Goal: Check status: Check status

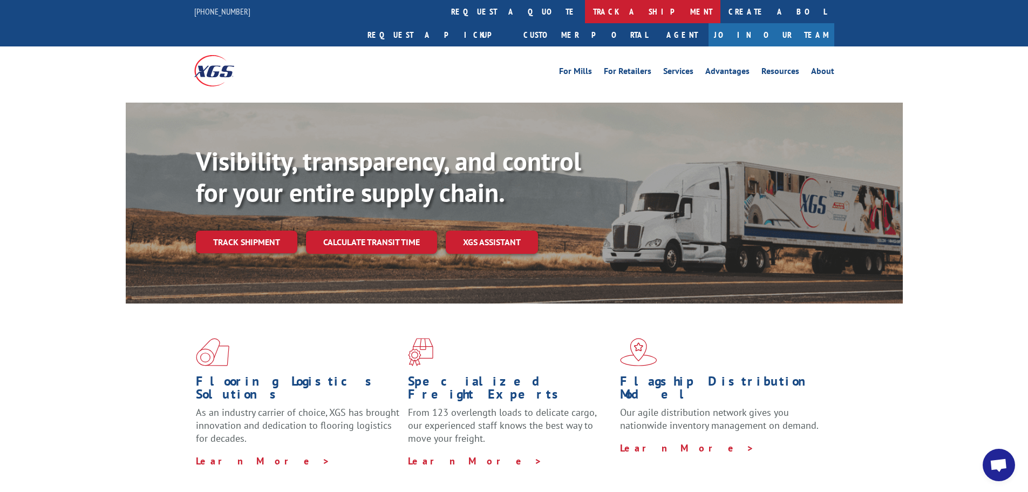
click at [585, 10] on link "track a shipment" at bounding box center [653, 11] width 136 height 23
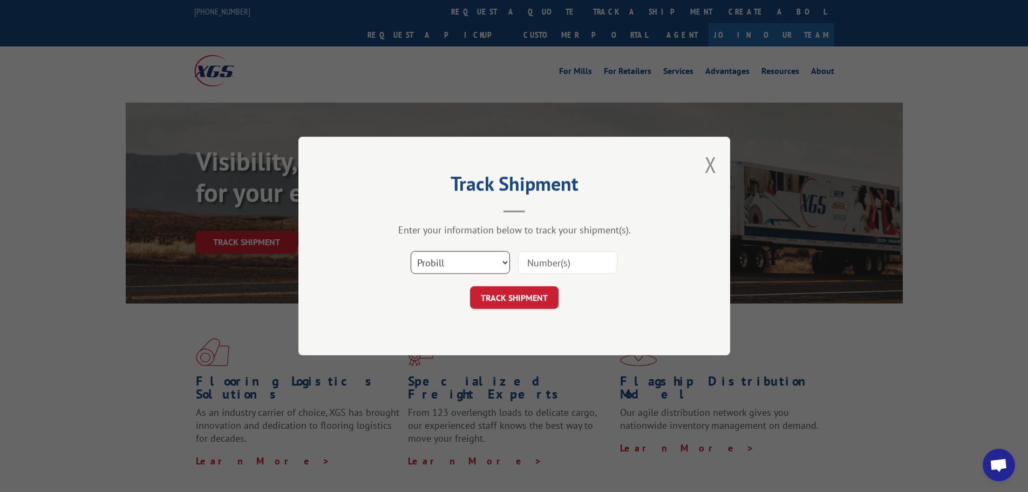
click at [504, 260] on select "Select category... Probill BOL PO" at bounding box center [460, 262] width 99 height 23
select select "bol"
click at [411, 251] on select "Select category... Probill BOL PO" at bounding box center [460, 262] width 99 height 23
click at [552, 263] on input at bounding box center [567, 262] width 99 height 23
paste input "850362"
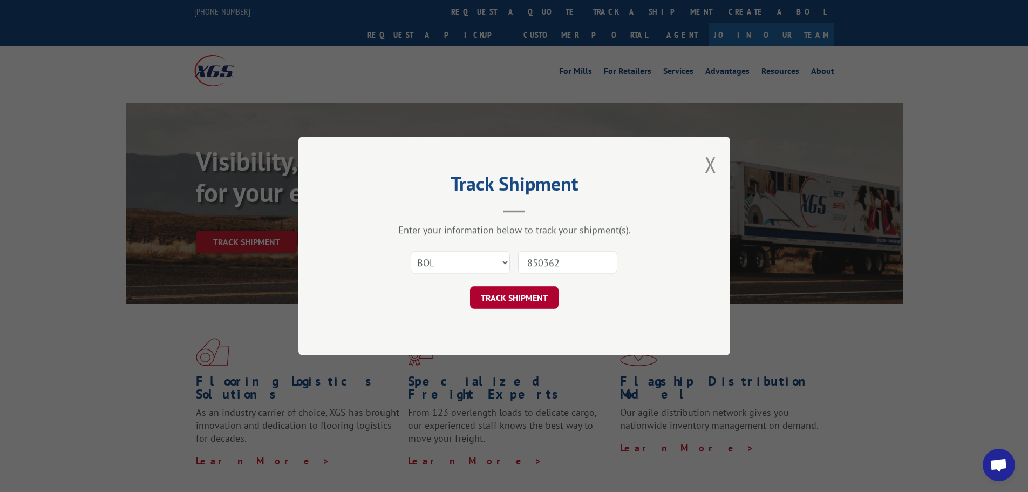
type input "850362"
click at [531, 301] on button "TRACK SHIPMENT" at bounding box center [514, 297] width 89 height 23
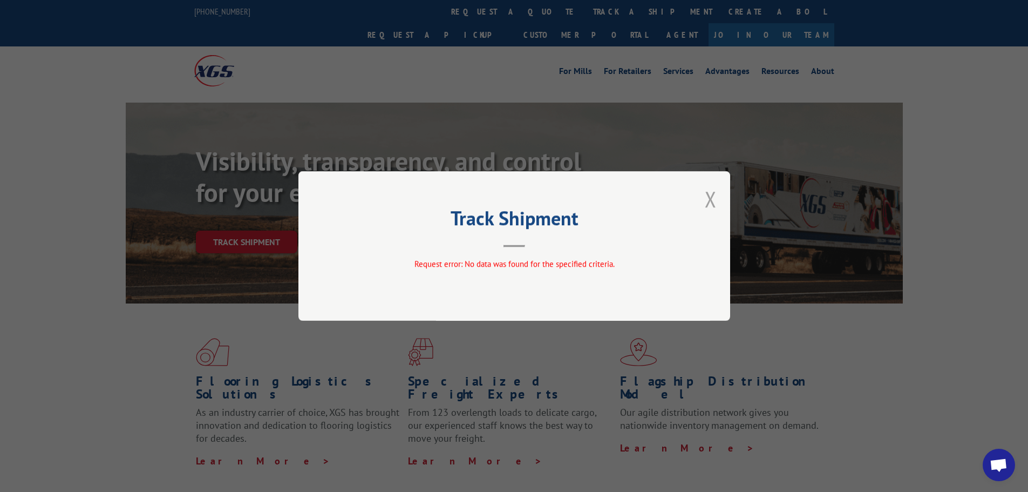
click at [709, 191] on button "Close modal" at bounding box center [711, 199] width 12 height 29
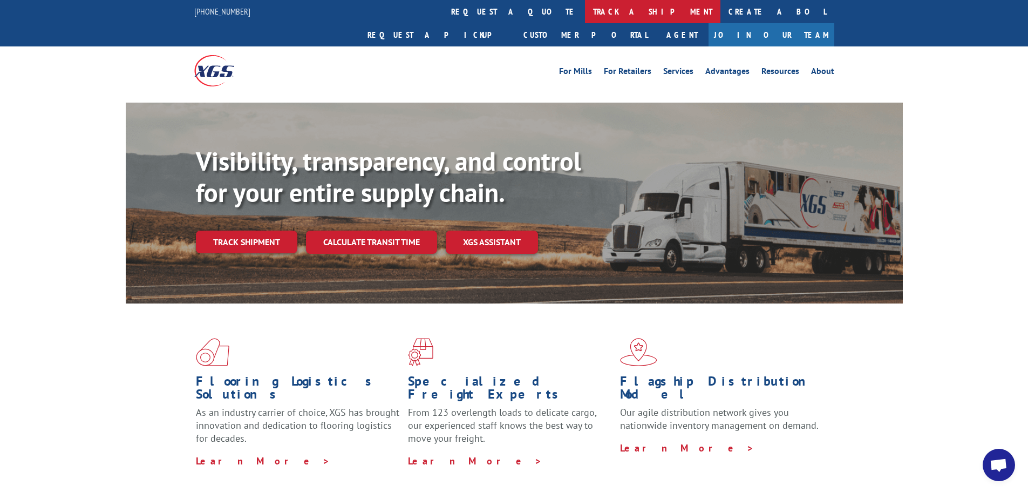
click at [585, 13] on link "track a shipment" at bounding box center [653, 11] width 136 height 23
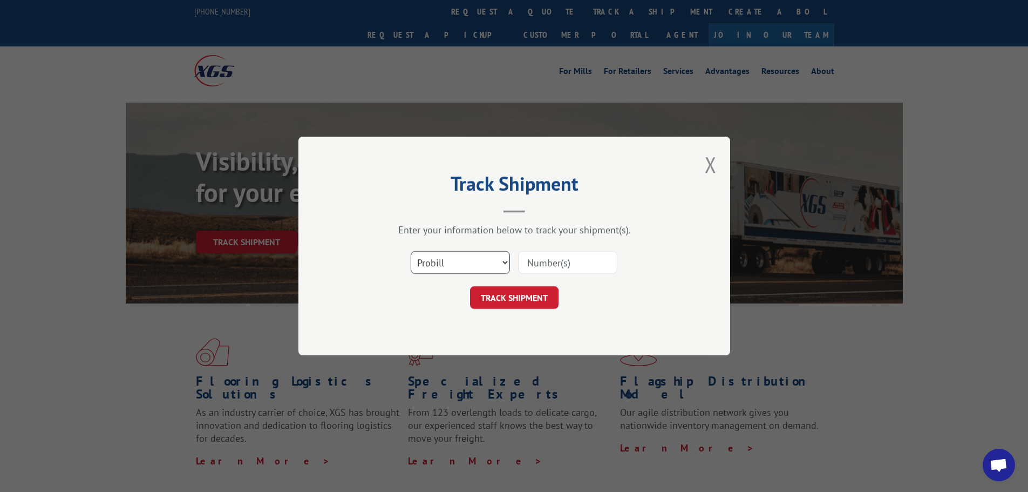
click at [503, 261] on select "Select category... Probill BOL PO" at bounding box center [460, 262] width 99 height 23
select select "bol"
click at [411, 251] on select "Select category... Probill BOL PO" at bounding box center [460, 262] width 99 height 23
click at [524, 292] on button "TRACK SHIPMENT" at bounding box center [514, 297] width 89 height 23
paste input "850362"
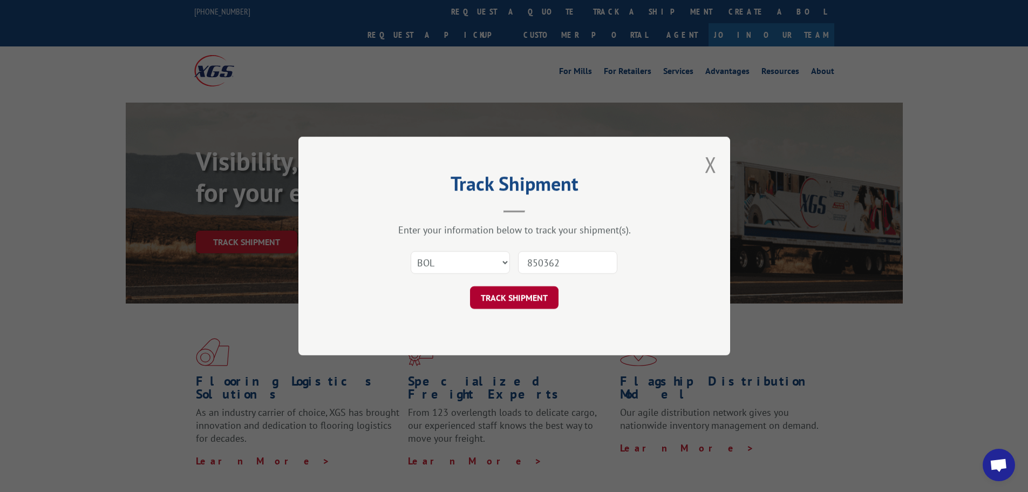
type input "850362"
click at [532, 293] on button "TRACK SHIPMENT" at bounding box center [514, 297] width 89 height 23
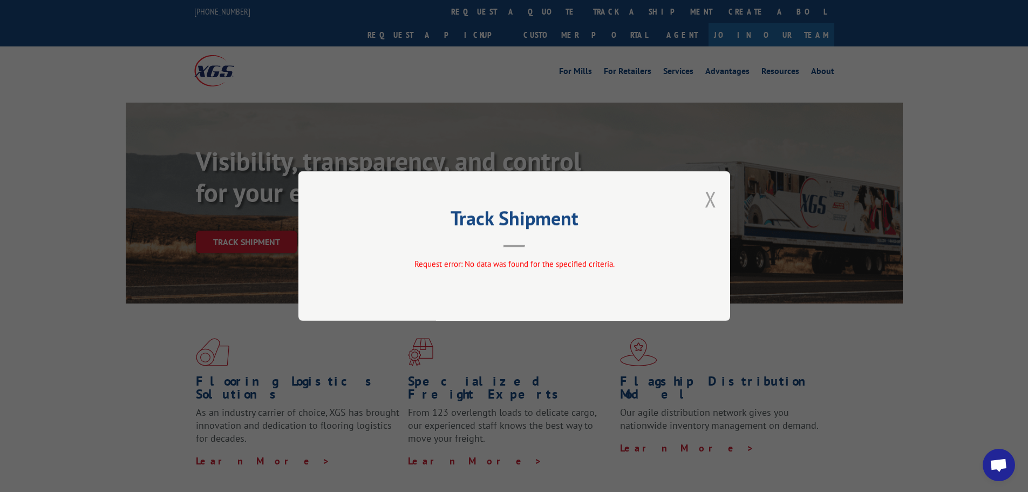
click at [707, 202] on button "Close modal" at bounding box center [711, 199] width 12 height 29
